Goal: Information Seeking & Learning: Learn about a topic

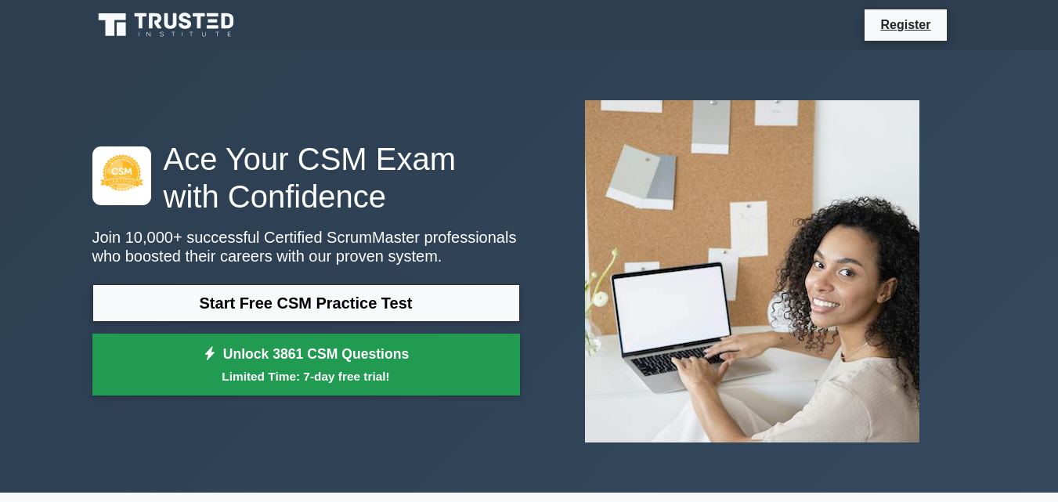
click at [419, 360] on link "Unlock 3861 CSM Questions Limited Time: 7-day free trial!" at bounding box center [306, 365] width 428 height 63
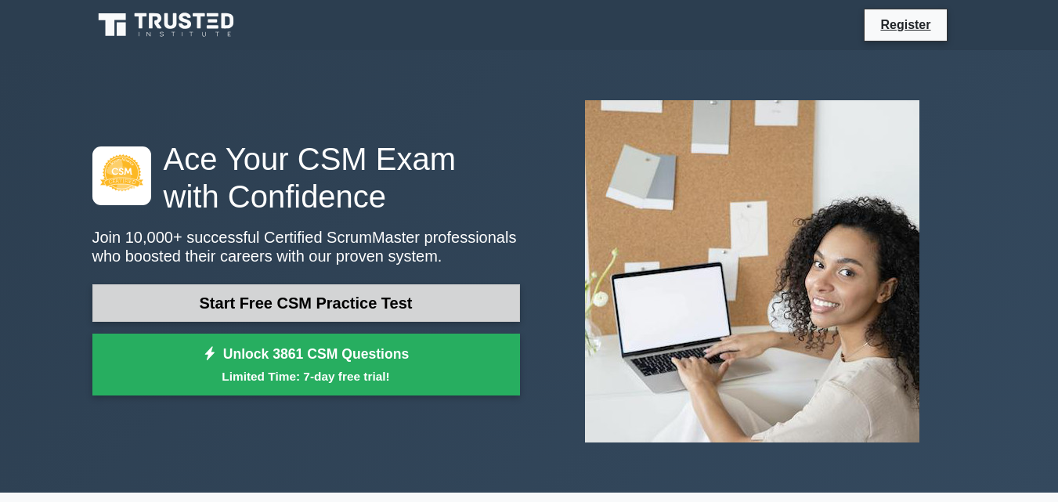
click at [279, 299] on link "Start Free CSM Practice Test" at bounding box center [306, 303] width 428 height 38
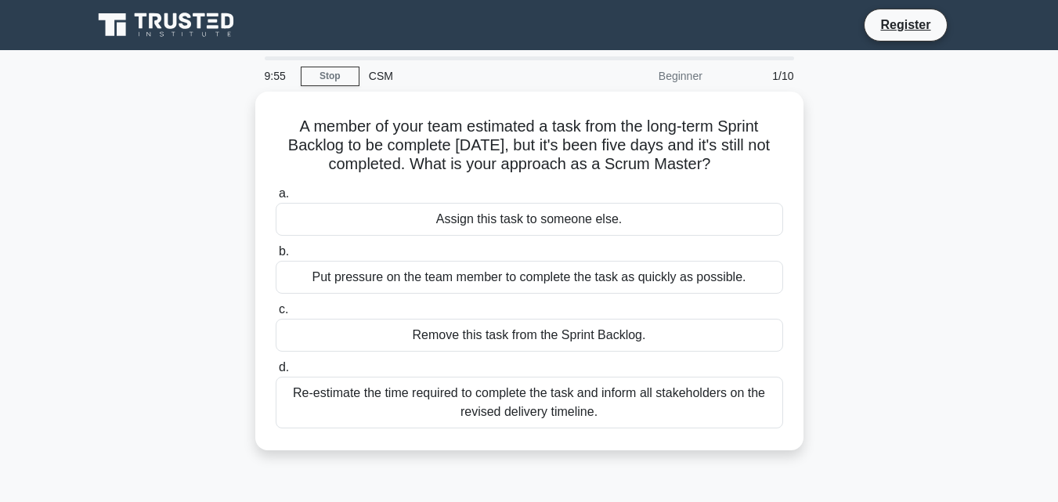
click at [377, 69] on div "CSM" at bounding box center [467, 75] width 215 height 31
click at [377, 75] on div "CSM" at bounding box center [467, 75] width 215 height 31
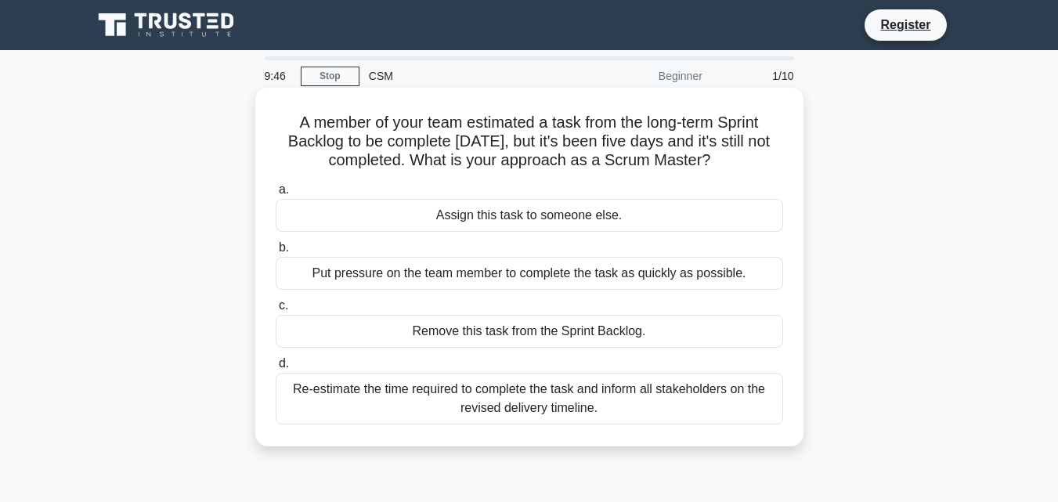
click at [421, 214] on div "Assign this task to someone else." at bounding box center [530, 215] width 508 height 33
click at [276, 195] on input "a. Assign this task to someone else." at bounding box center [276, 190] width 0 height 10
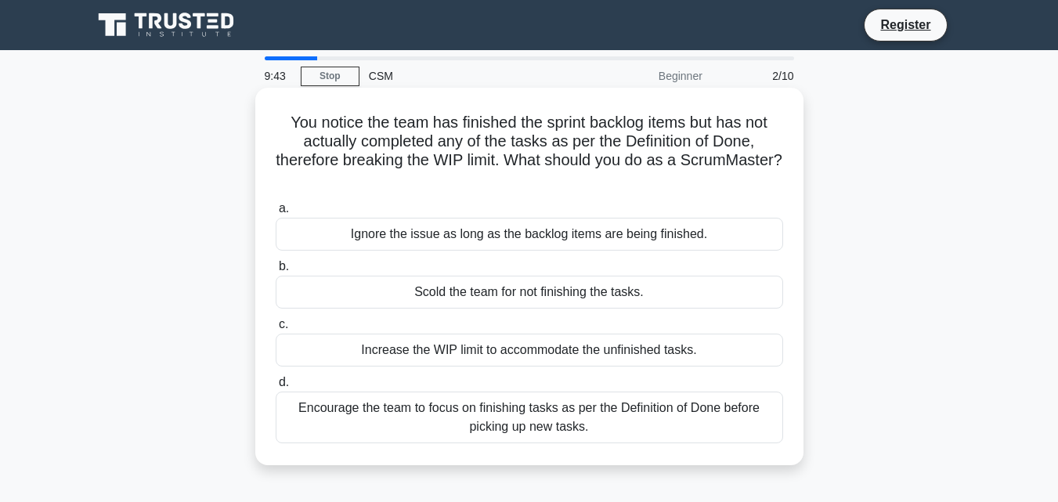
click at [421, 241] on div "Ignore the issue as long as the backlog items are being finished." at bounding box center [530, 234] width 508 height 33
click at [276, 214] on input "a. Ignore the issue as long as the backlog items are being finished." at bounding box center [276, 209] width 0 height 10
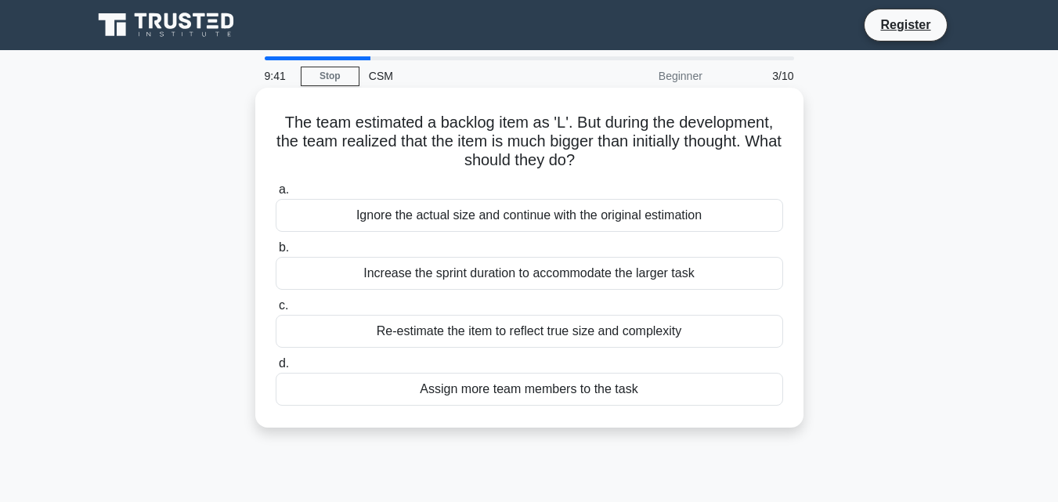
click at [428, 275] on div "Increase the sprint duration to accommodate the larger task" at bounding box center [530, 273] width 508 height 33
click at [276, 253] on input "b. Increase the sprint duration to accommodate the larger task" at bounding box center [276, 248] width 0 height 10
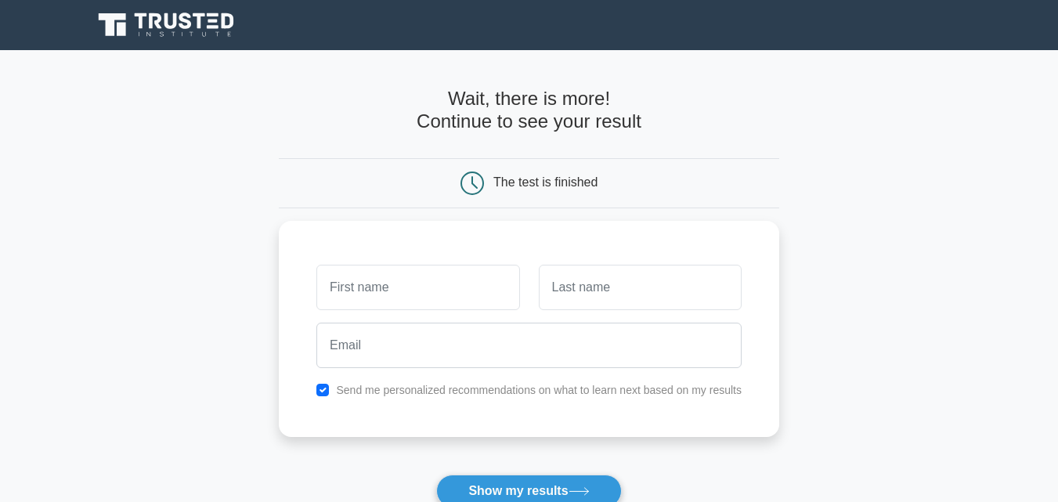
click at [545, 176] on div "The test is finished" at bounding box center [545, 181] width 104 height 13
click at [546, 185] on div "The test is finished" at bounding box center [545, 181] width 104 height 13
click at [532, 492] on button "Show my results" at bounding box center [528, 491] width 185 height 33
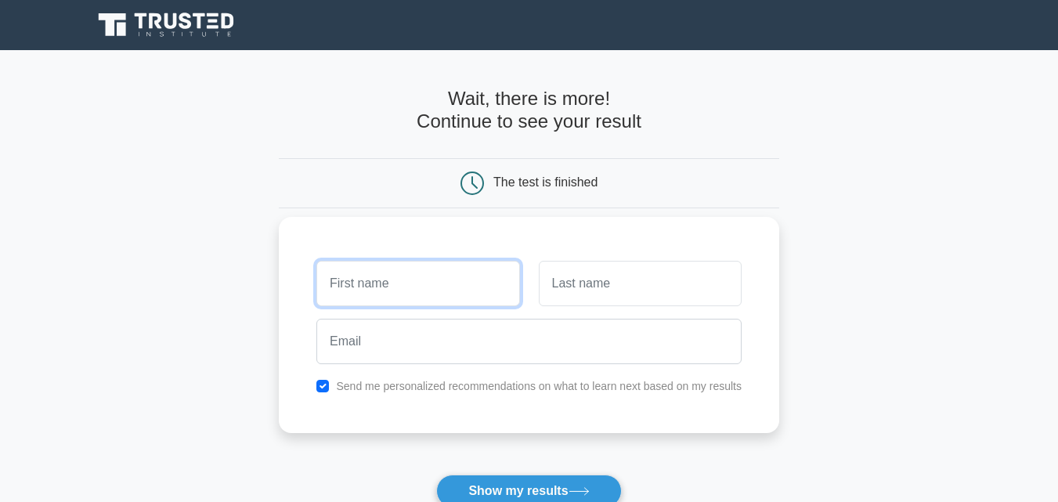
click at [408, 284] on input "text" at bounding box center [417, 283] width 203 height 45
drag, startPoint x: 408, startPoint y: 284, endPoint x: 0, endPoint y: 51, distance: 470.1
click at [0, 51] on main "Wait, there is more! Continue to see your result The test is finished and the" at bounding box center [529, 332] width 1058 height 564
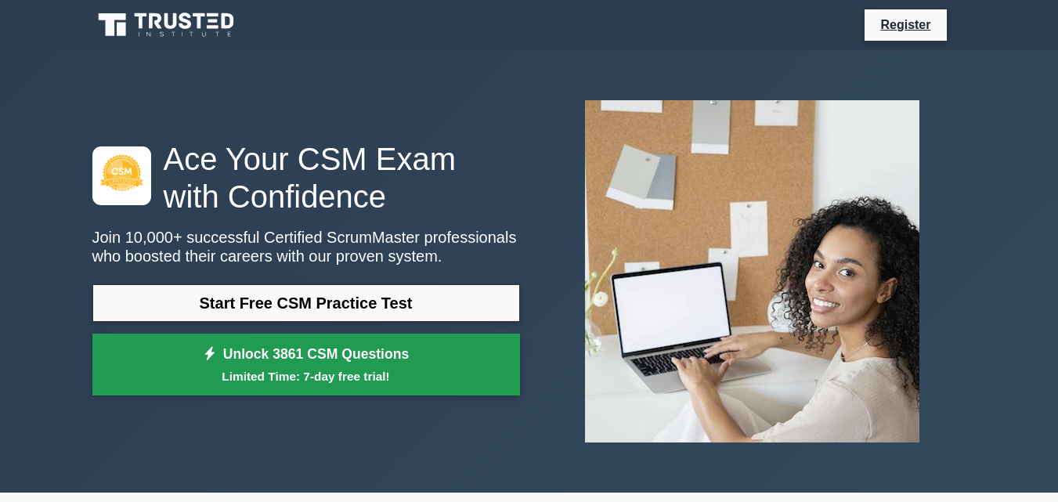
click at [337, 368] on small "Limited Time: 7-day free trial!" at bounding box center [306, 376] width 389 height 18
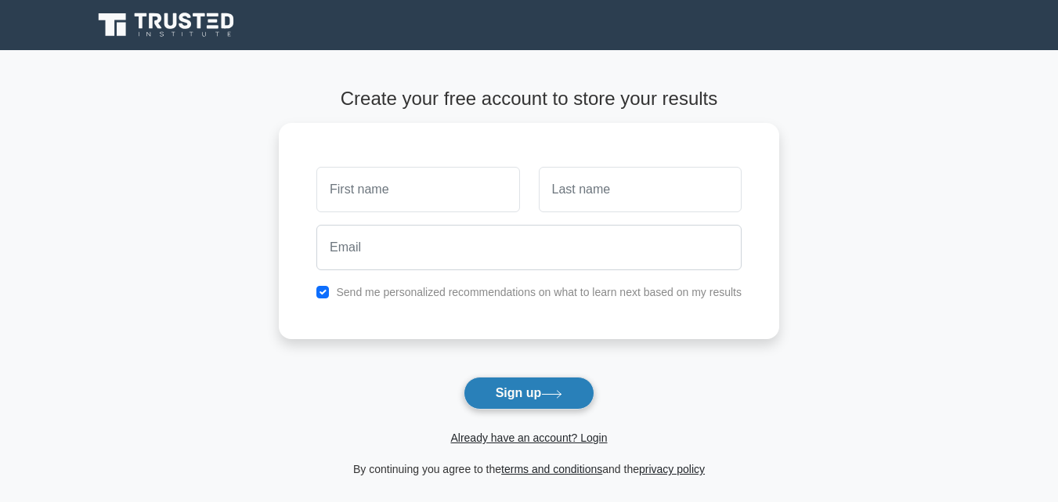
drag, startPoint x: 0, startPoint y: 0, endPoint x: 463, endPoint y: 399, distance: 610.9
click at [463, 399] on form "Create your free account to store your results Send me personalized recommendat…" at bounding box center [529, 283] width 501 height 391
click at [486, 389] on button "Sign up" at bounding box center [530, 393] width 132 height 33
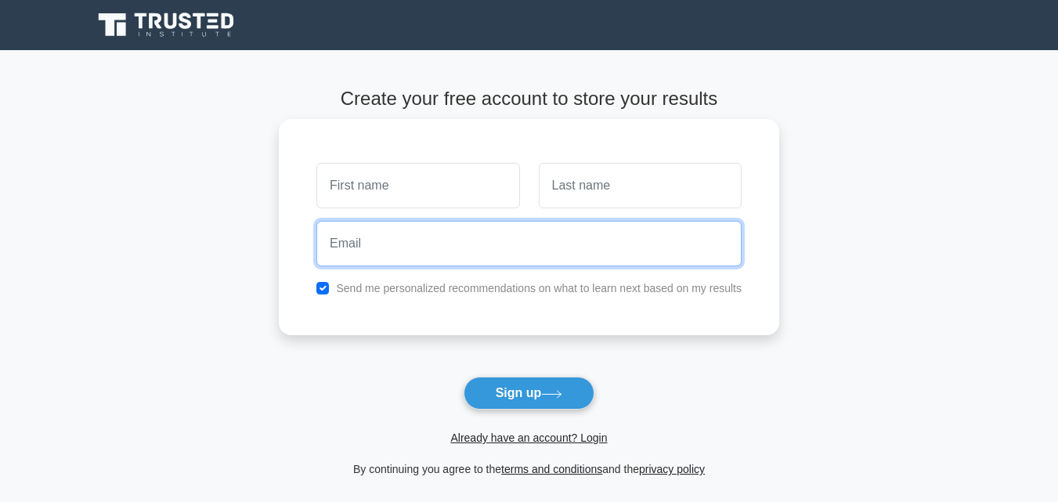
click at [412, 237] on input "email" at bounding box center [528, 243] width 425 height 45
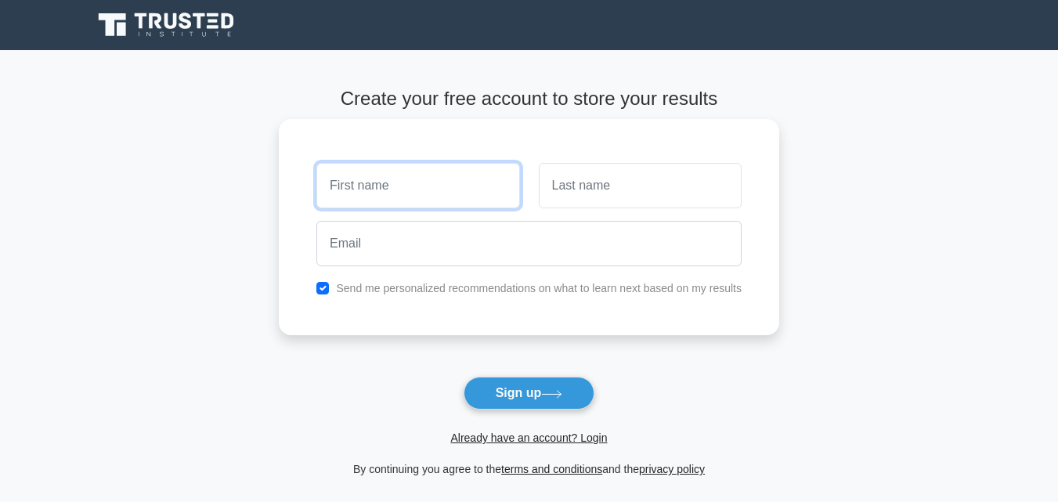
click at [407, 189] on input "text" at bounding box center [417, 185] width 203 height 45
type input "[PERSON_NAME]"
